Goal: Transaction & Acquisition: Purchase product/service

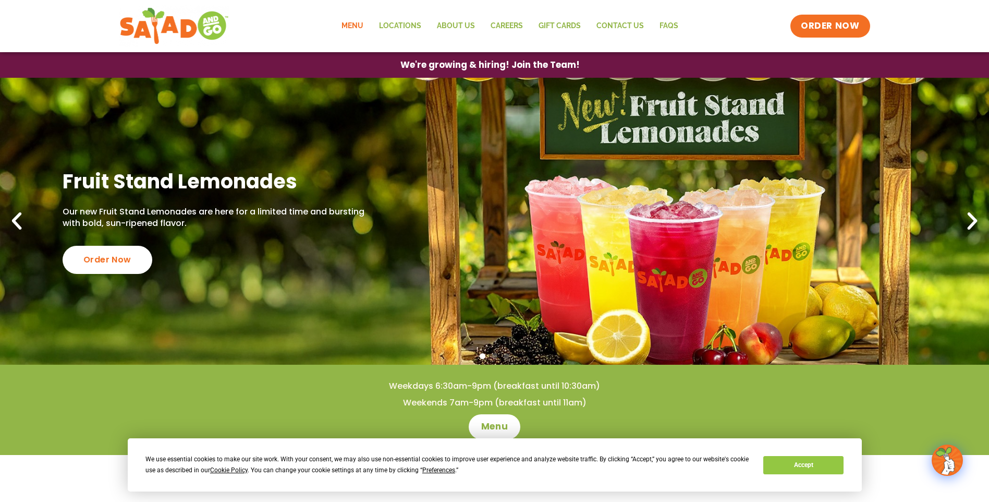
click at [347, 30] on link "Menu" at bounding box center [353, 26] width 38 height 24
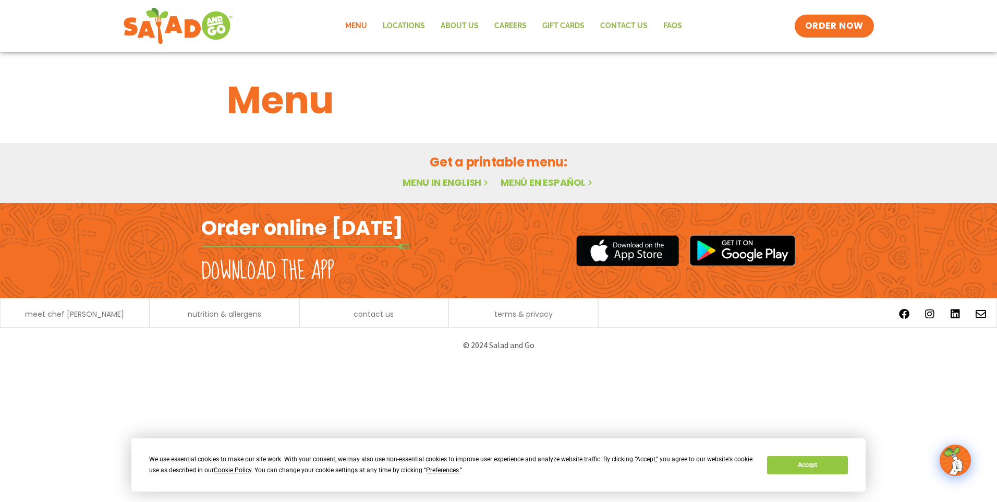
click at [355, 27] on link "Menu" at bounding box center [356, 26] width 38 height 24
click at [456, 186] on link "Menu in English" at bounding box center [447, 182] width 88 height 13
click at [814, 472] on button "Accept" at bounding box center [807, 465] width 80 height 18
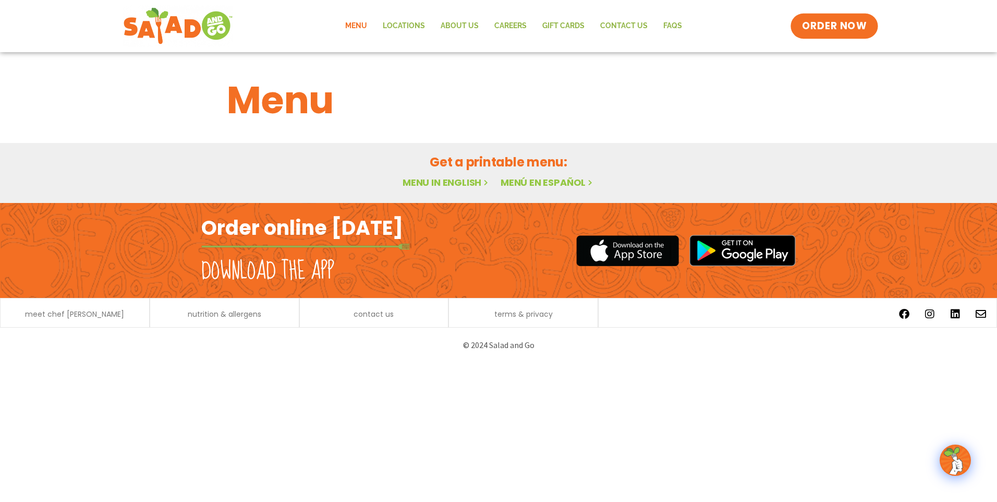
click at [839, 27] on span "ORDER NOW" at bounding box center [834, 26] width 65 height 14
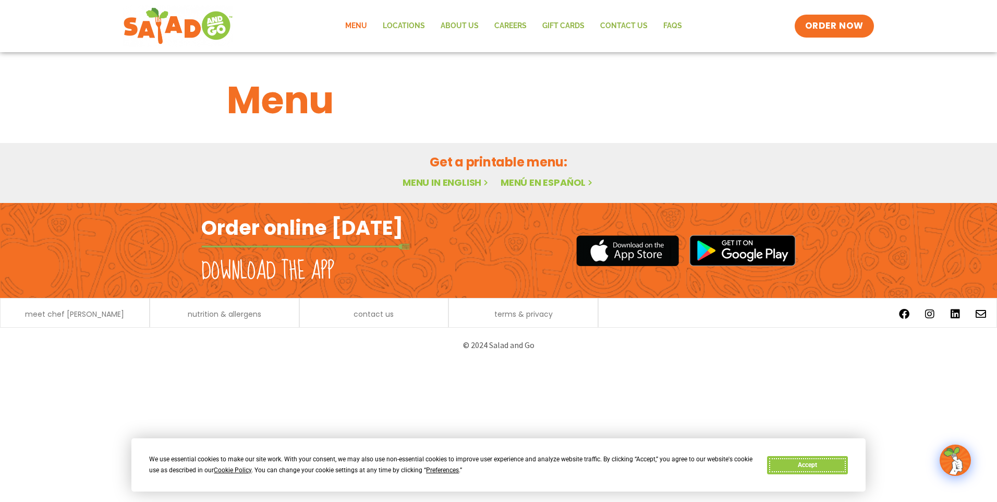
click at [847, 470] on button "Accept" at bounding box center [807, 465] width 80 height 18
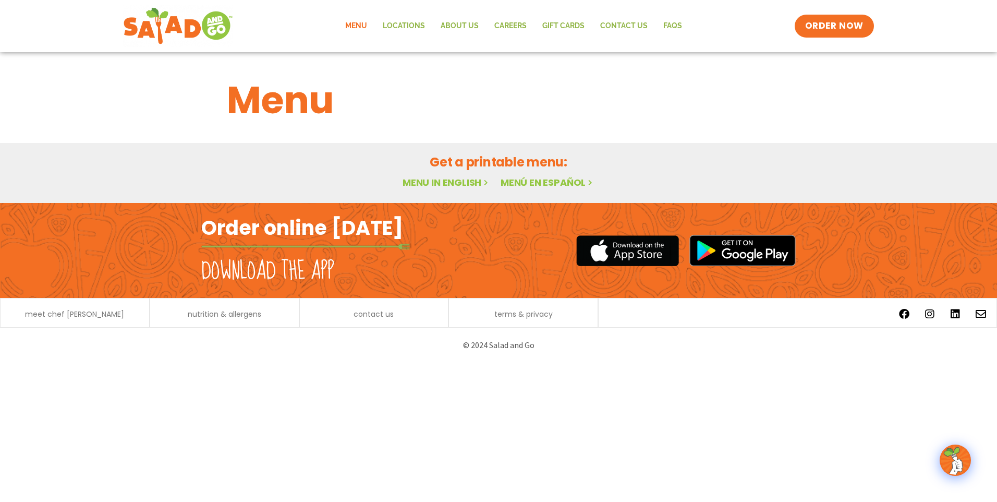
click at [448, 182] on link "Menu in English" at bounding box center [447, 182] width 88 height 13
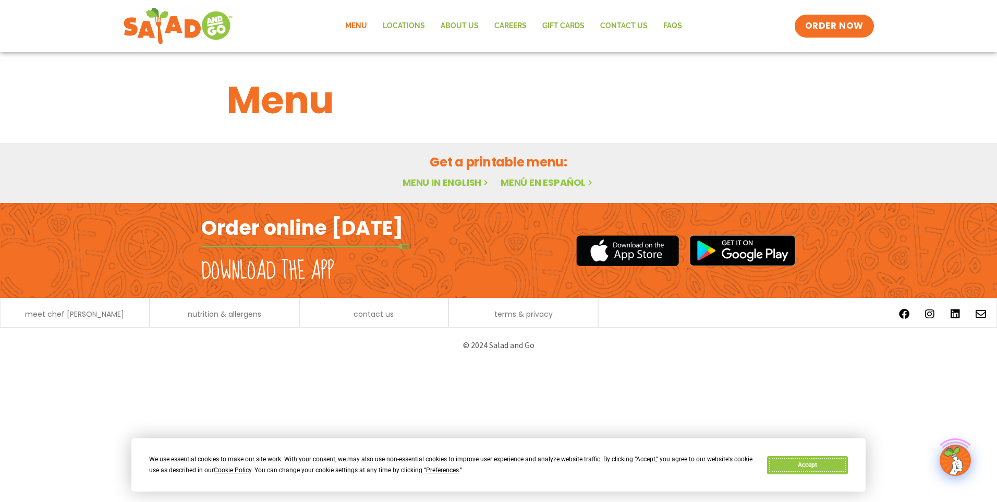
click at [829, 468] on button "Accept" at bounding box center [807, 465] width 80 height 18
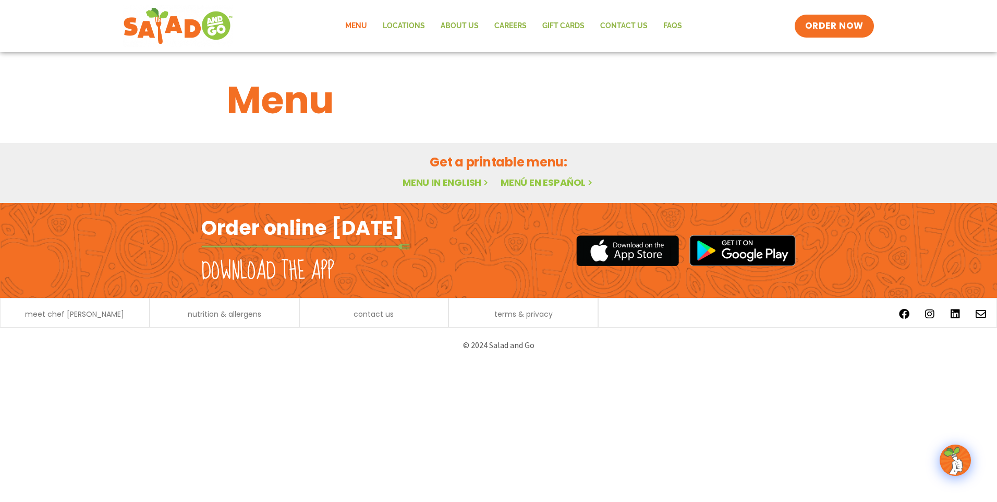
drag, startPoint x: 414, startPoint y: 392, endPoint x: 418, endPoint y: 210, distance: 182.6
drag, startPoint x: 666, startPoint y: 448, endPoint x: 654, endPoint y: 52, distance: 396.1
click at [663, 363] on html "Menu Locations About Us Careers GIFT CARDS Contact Us FAQs Menu Menu Locations …" at bounding box center [498, 181] width 997 height 363
click at [445, 180] on link "Menu in English" at bounding box center [447, 182] width 88 height 13
